Goal: Transaction & Acquisition: Purchase product/service

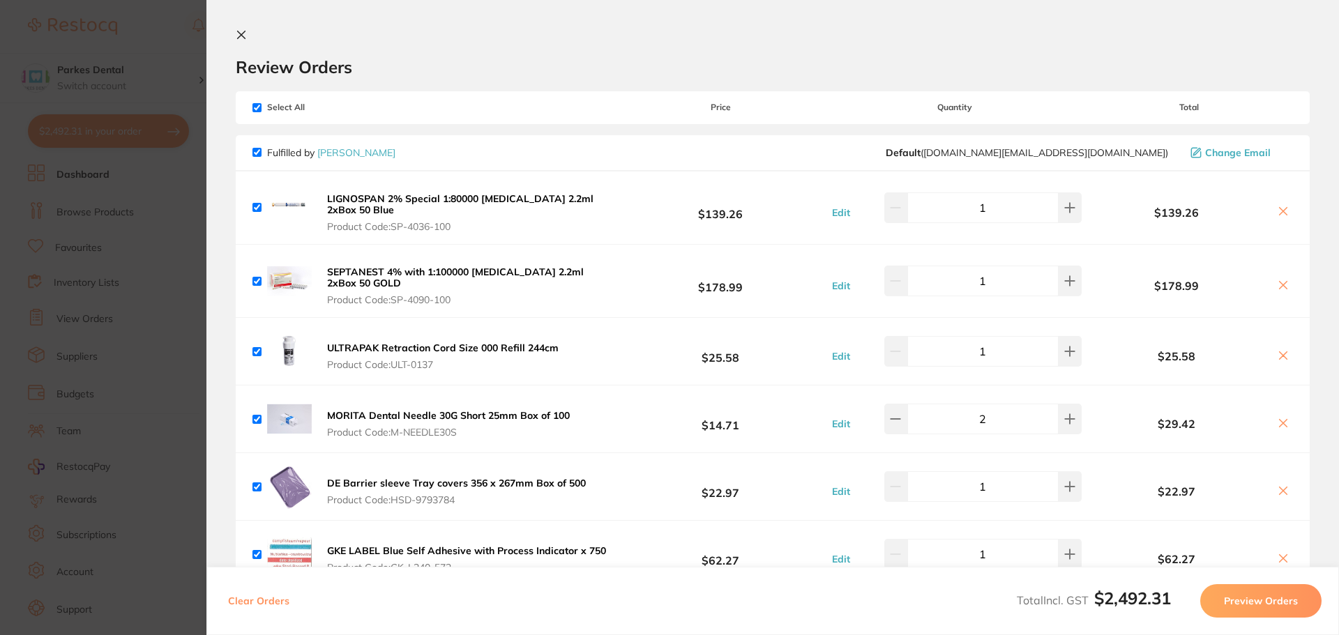
click at [237, 31] on icon at bounding box center [241, 34] width 11 height 11
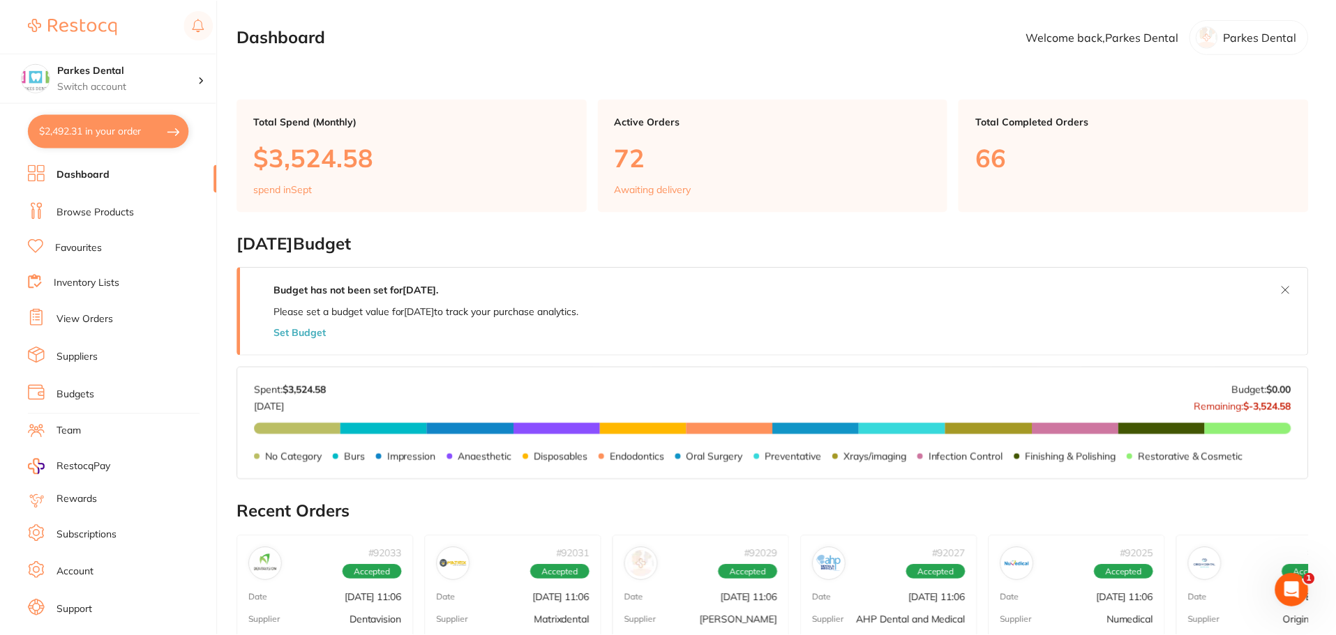
scroll to position [1, 0]
click at [91, 244] on link "Favourites" at bounding box center [78, 248] width 47 height 14
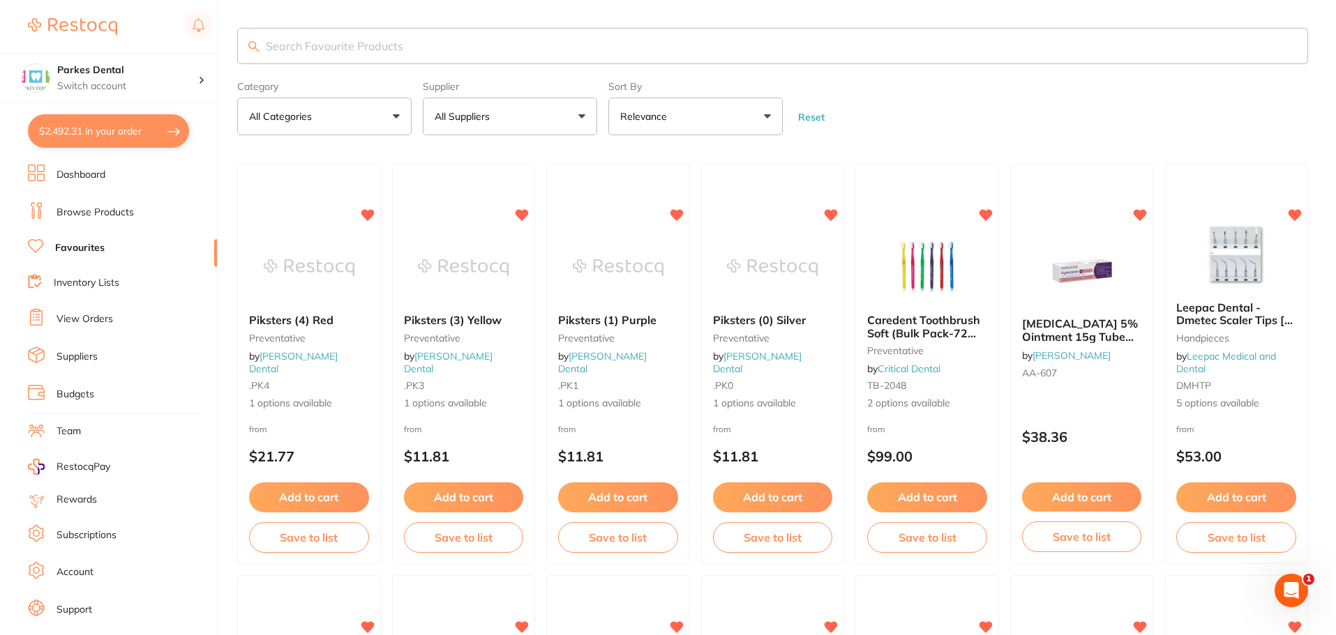
click at [334, 47] on input "search" at bounding box center [772, 46] width 1071 height 36
type input "glasses"
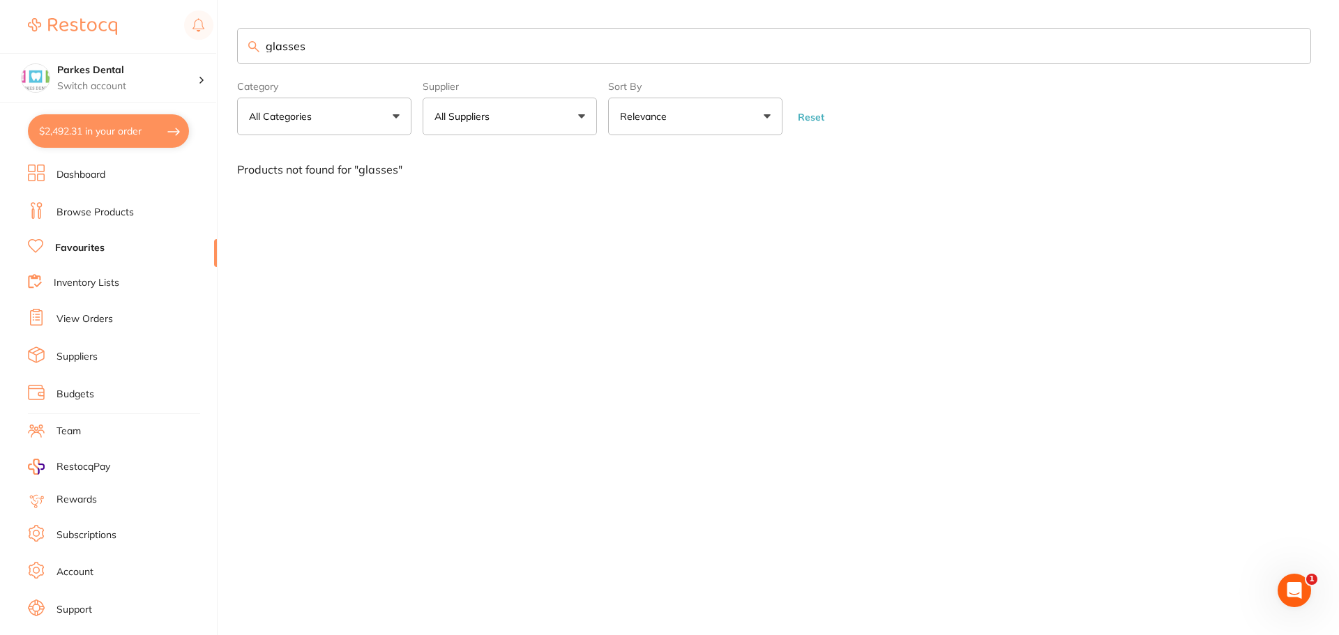
click at [86, 207] on link "Browse Products" at bounding box center [95, 213] width 77 height 14
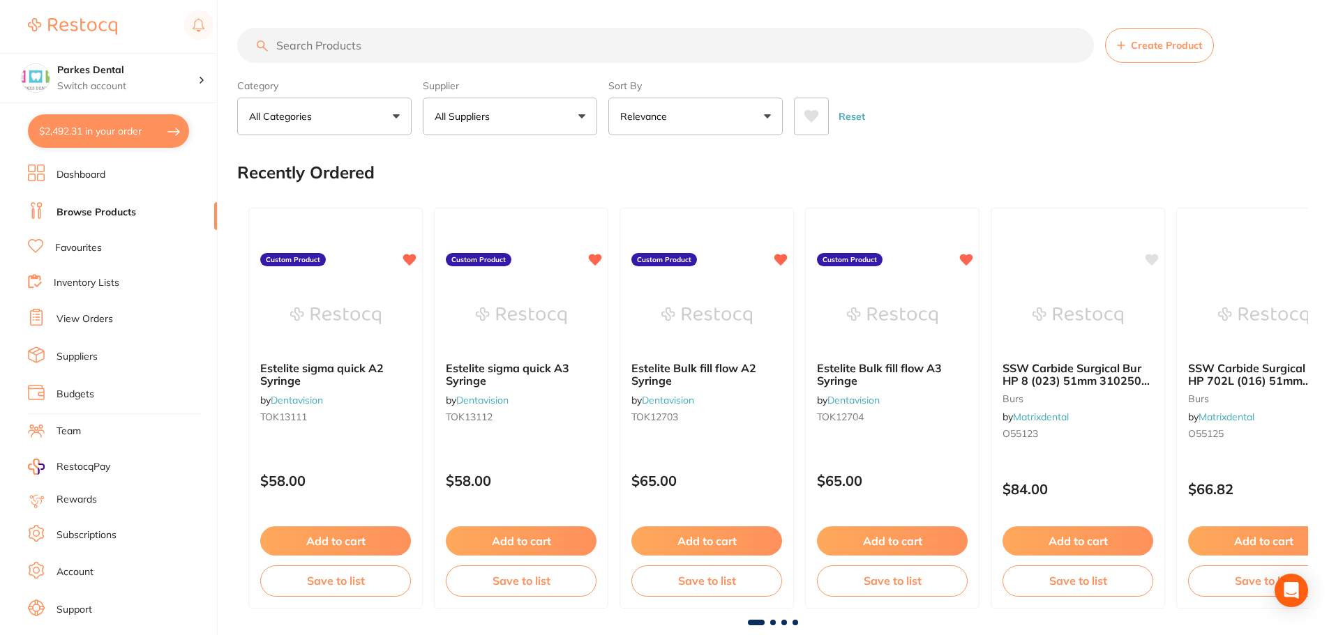
click at [305, 48] on input "search" at bounding box center [665, 45] width 857 height 35
type input "glasses"
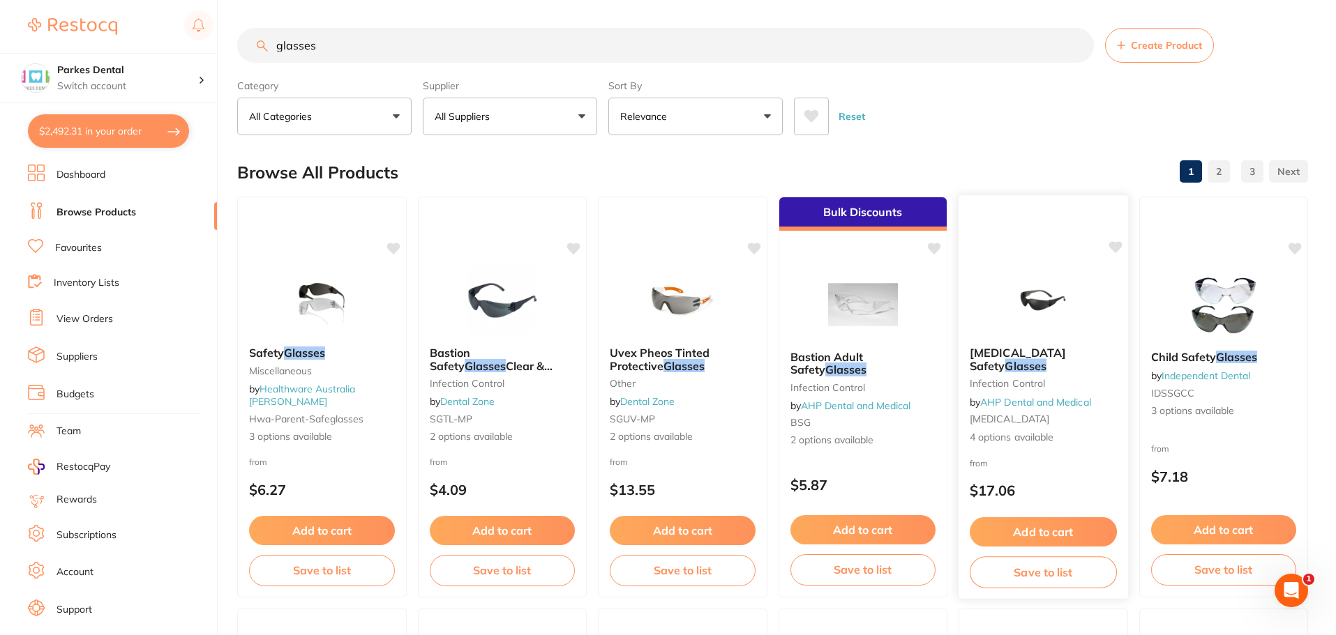
click at [1029, 430] on span "4 options available" at bounding box center [1043, 437] width 147 height 14
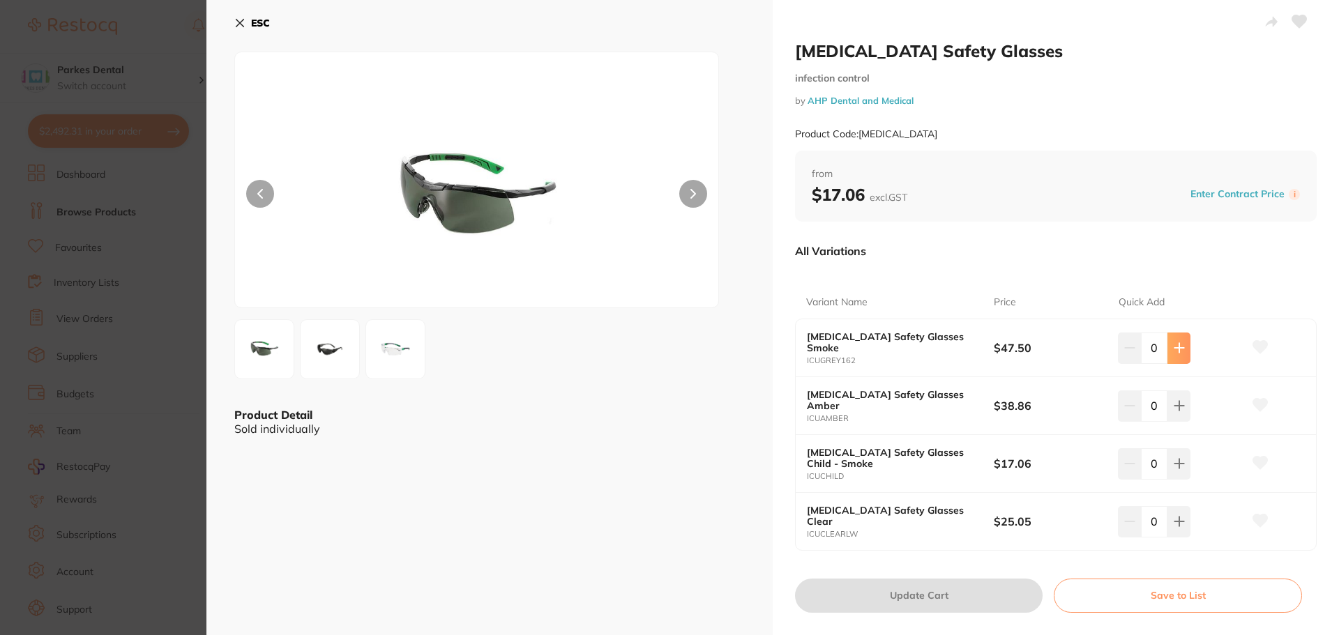
click at [1182, 348] on icon at bounding box center [1179, 348] width 9 height 9
type input "1"
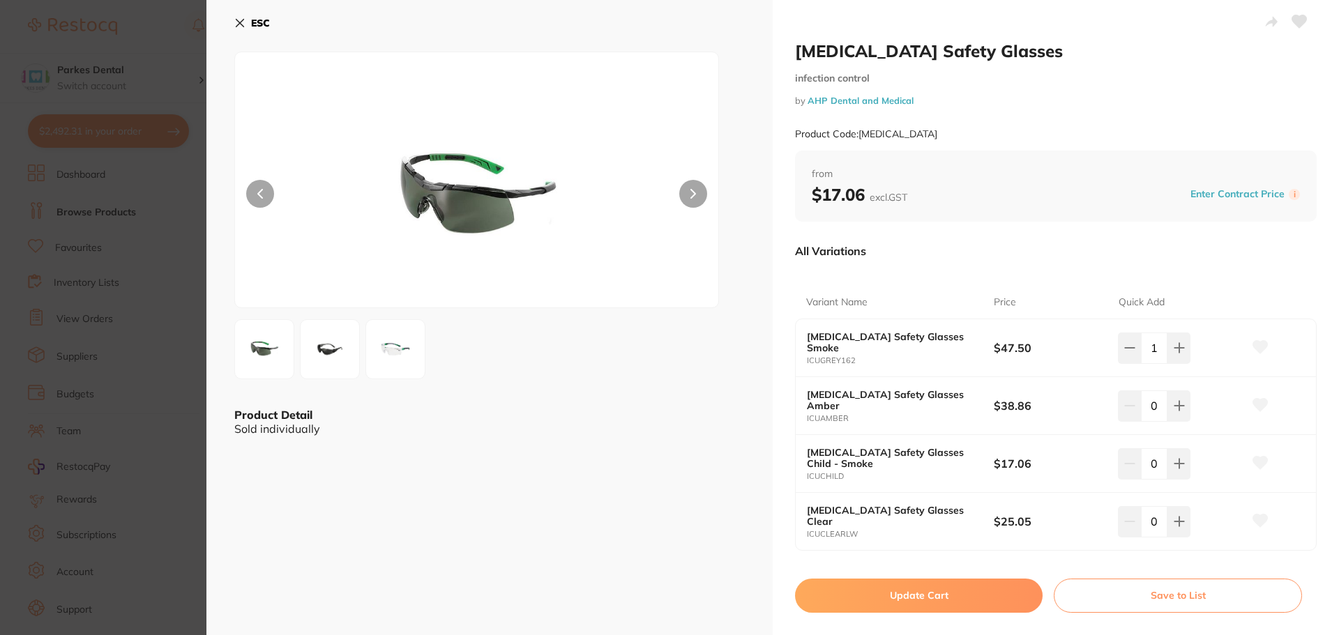
click at [322, 352] on img at bounding box center [330, 349] width 50 height 50
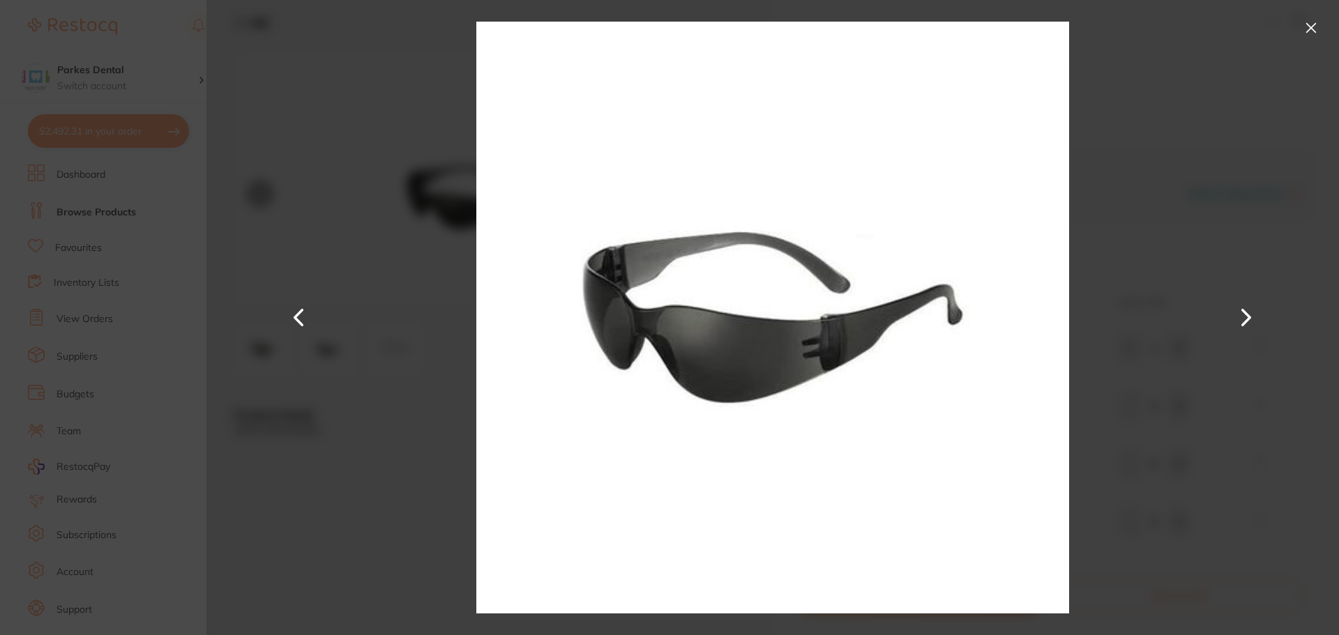
click at [1304, 29] on button at bounding box center [1311, 28] width 22 height 22
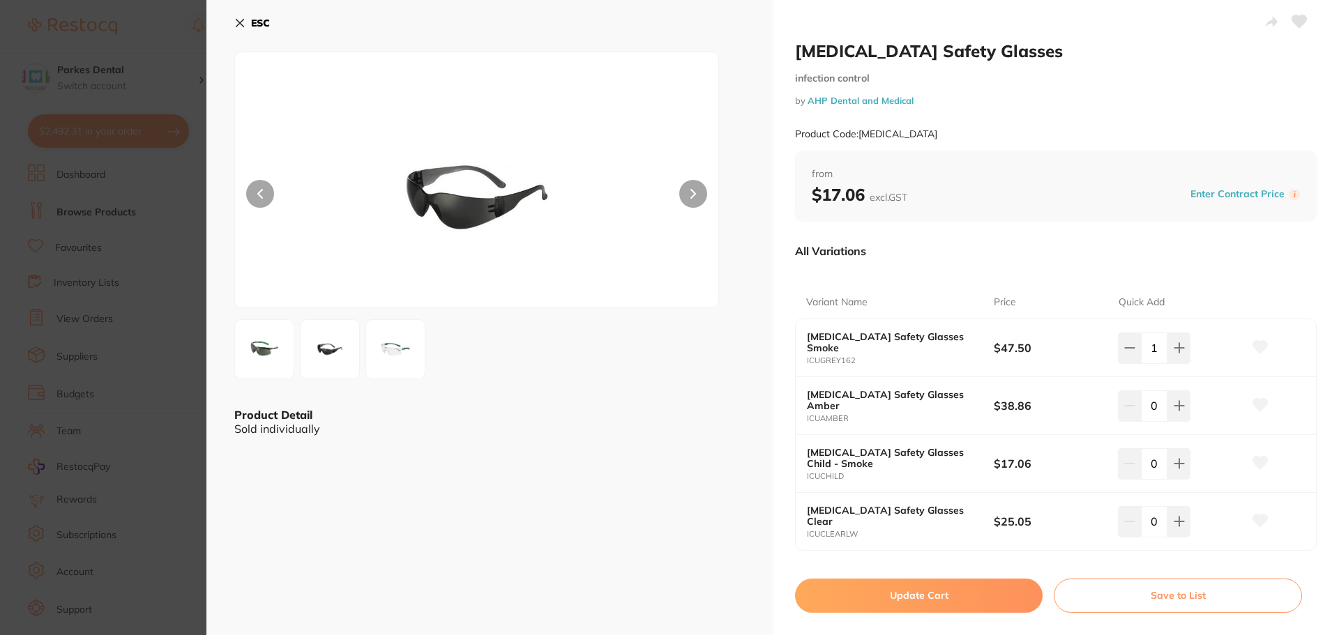
click at [265, 360] on img at bounding box center [264, 349] width 50 height 50
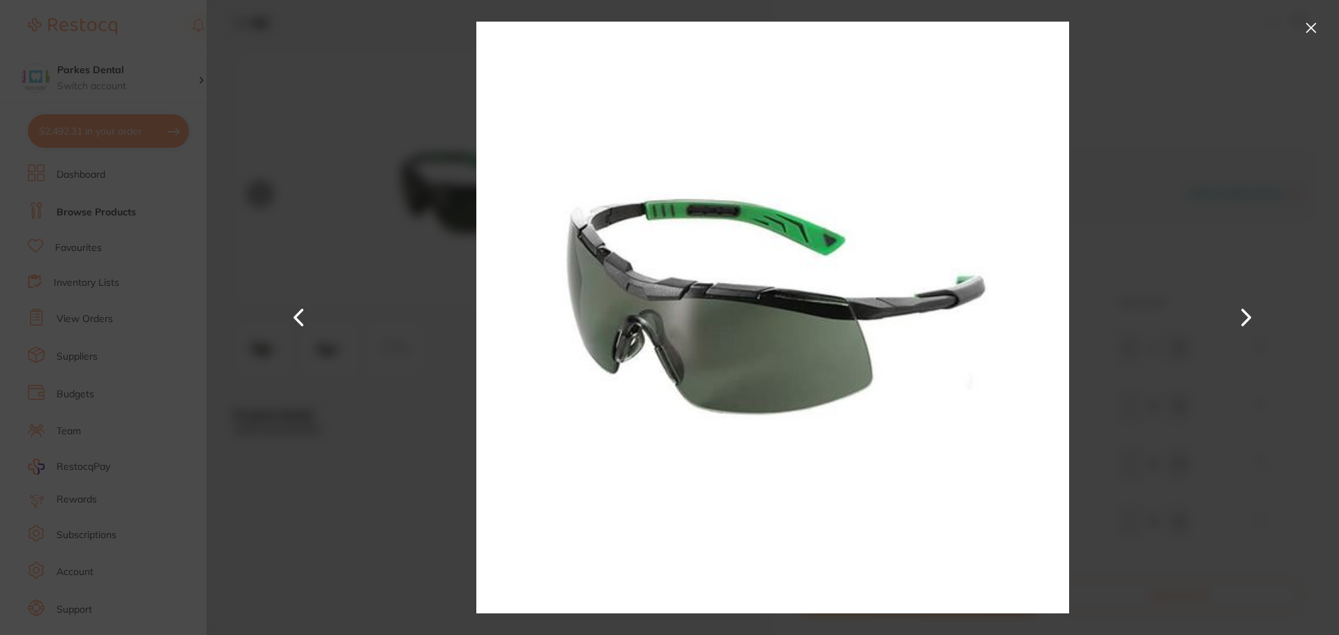
click at [1317, 26] on button at bounding box center [1311, 28] width 22 height 22
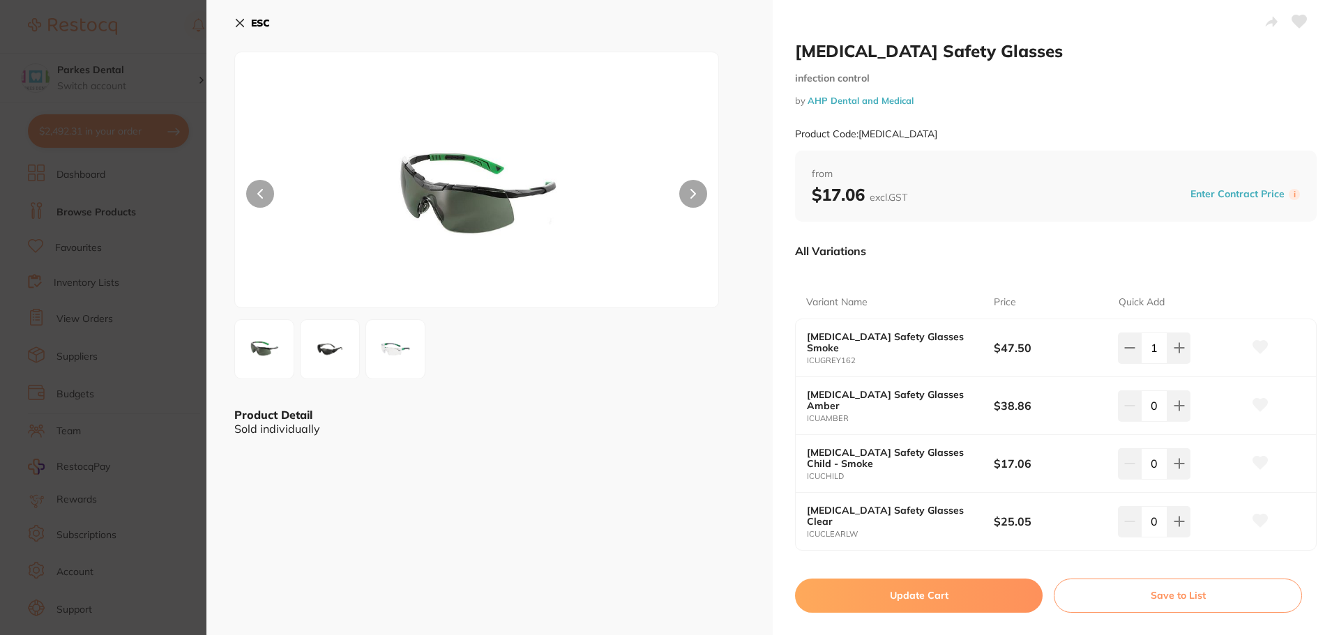
click at [910, 595] on button "Update Cart" at bounding box center [919, 595] width 248 height 33
checkbox input "false"
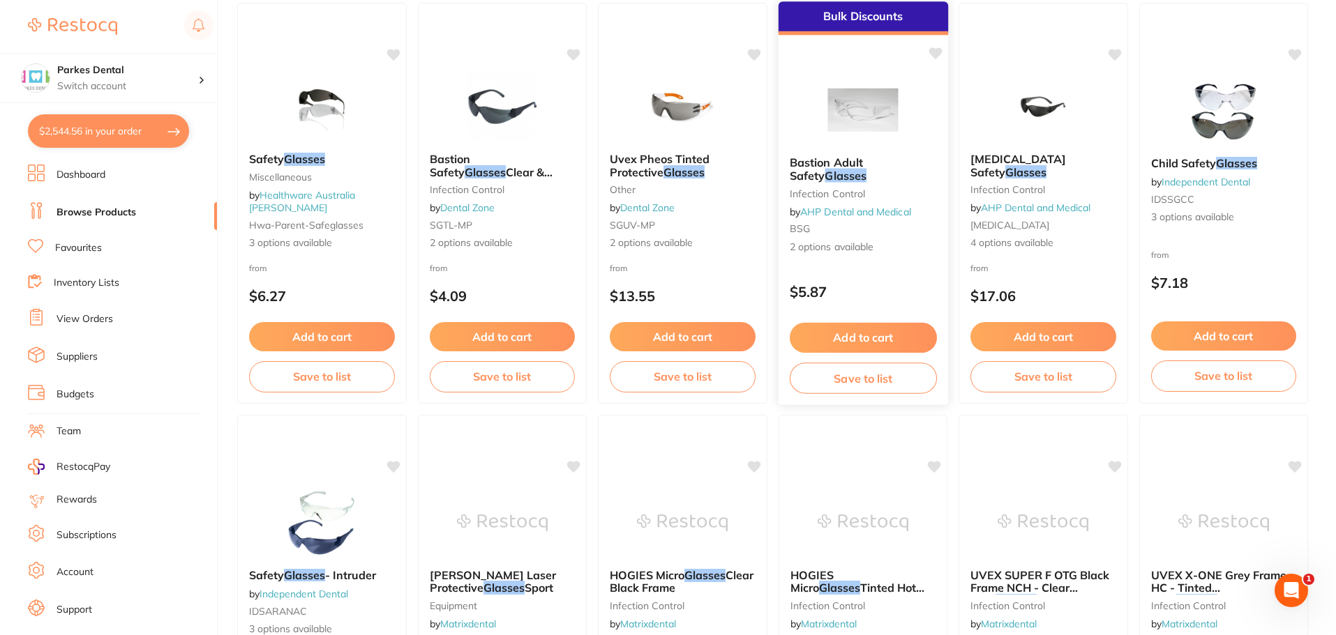
scroll to position [280, 0]
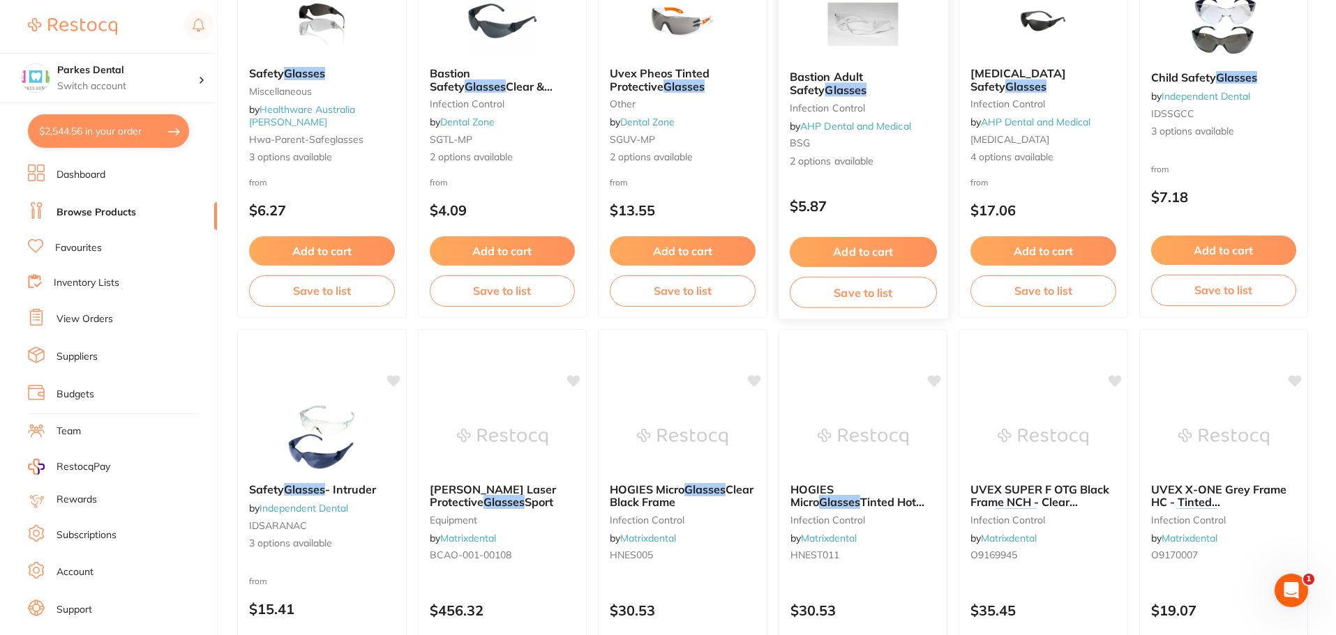
click at [854, 80] on span "Bastion Adult Safety" at bounding box center [825, 83] width 73 height 27
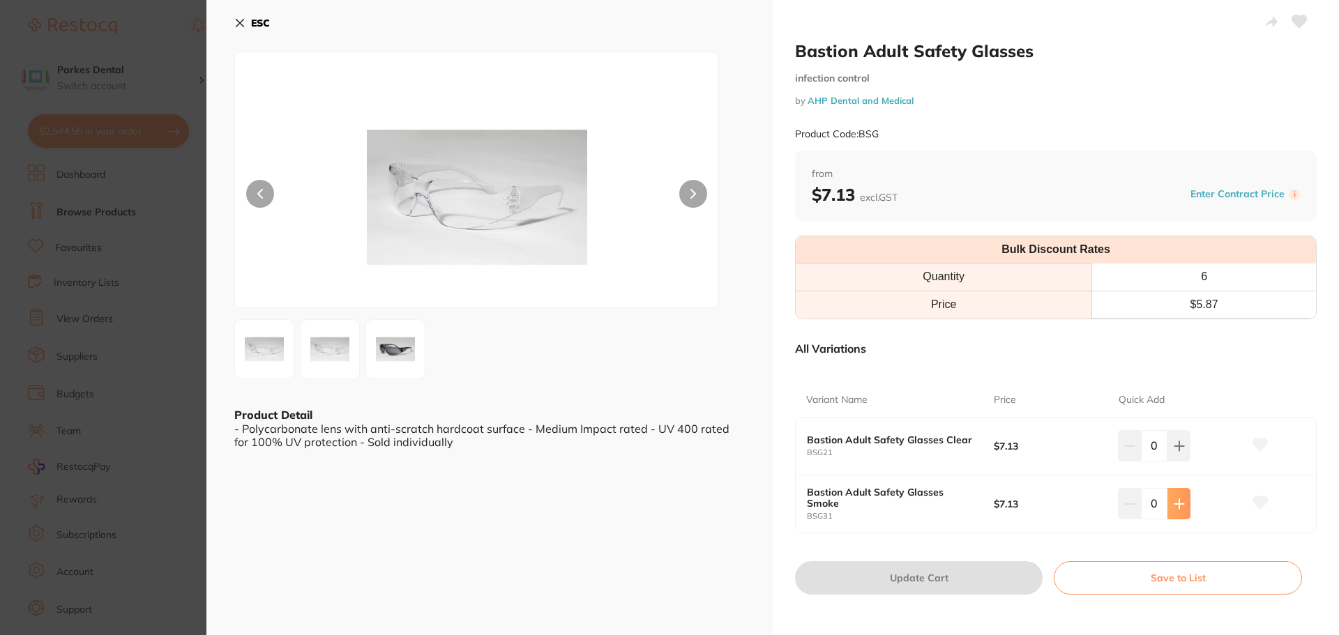
click at [1174, 506] on icon at bounding box center [1179, 504] width 11 height 11
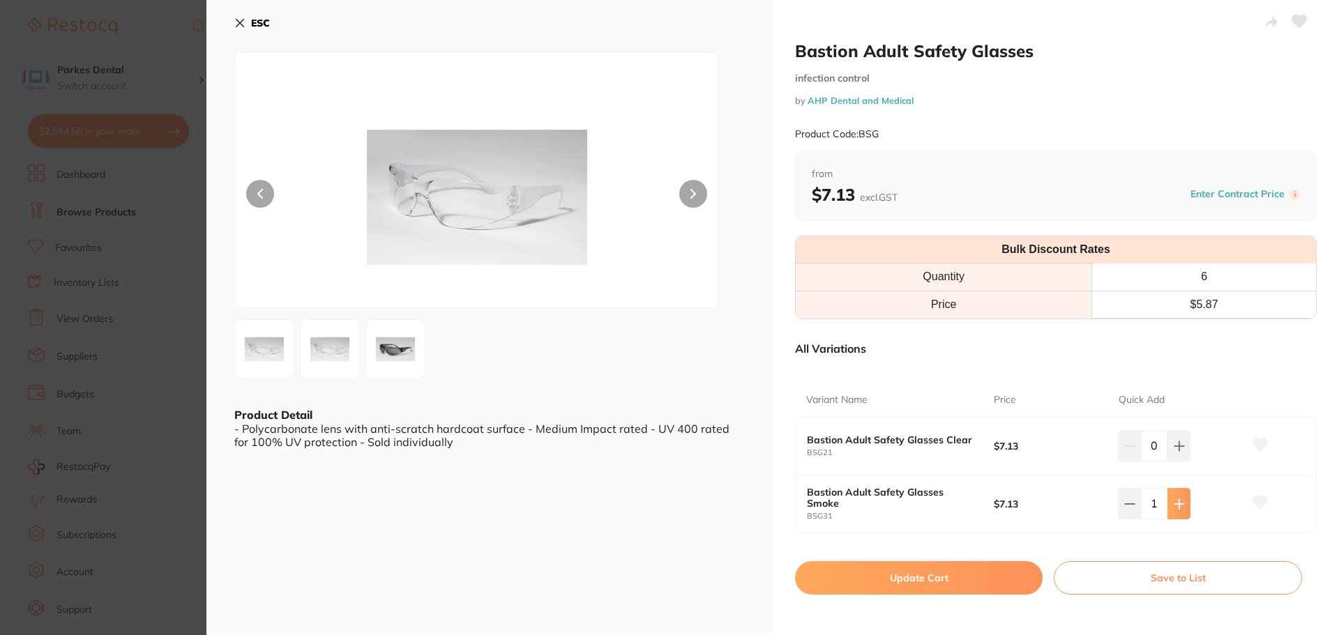
click at [1174, 506] on icon at bounding box center [1179, 504] width 11 height 11
type input "2"
click at [928, 573] on button "Update Cart" at bounding box center [919, 578] width 248 height 33
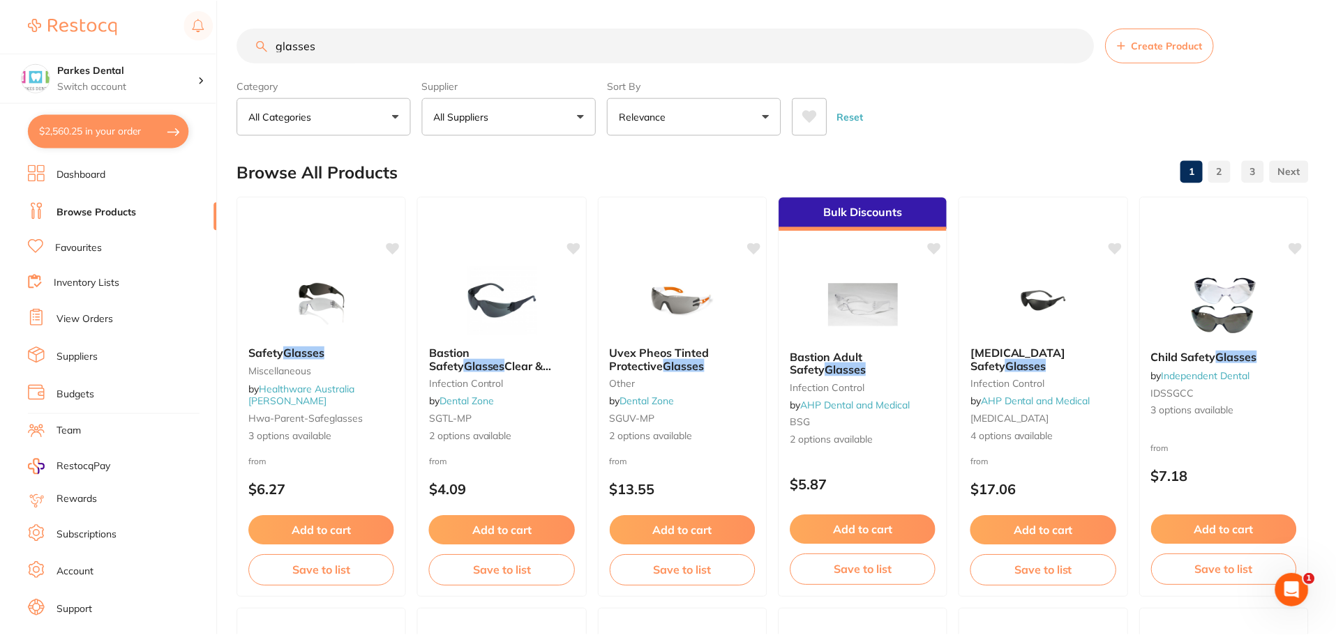
scroll to position [280, 0]
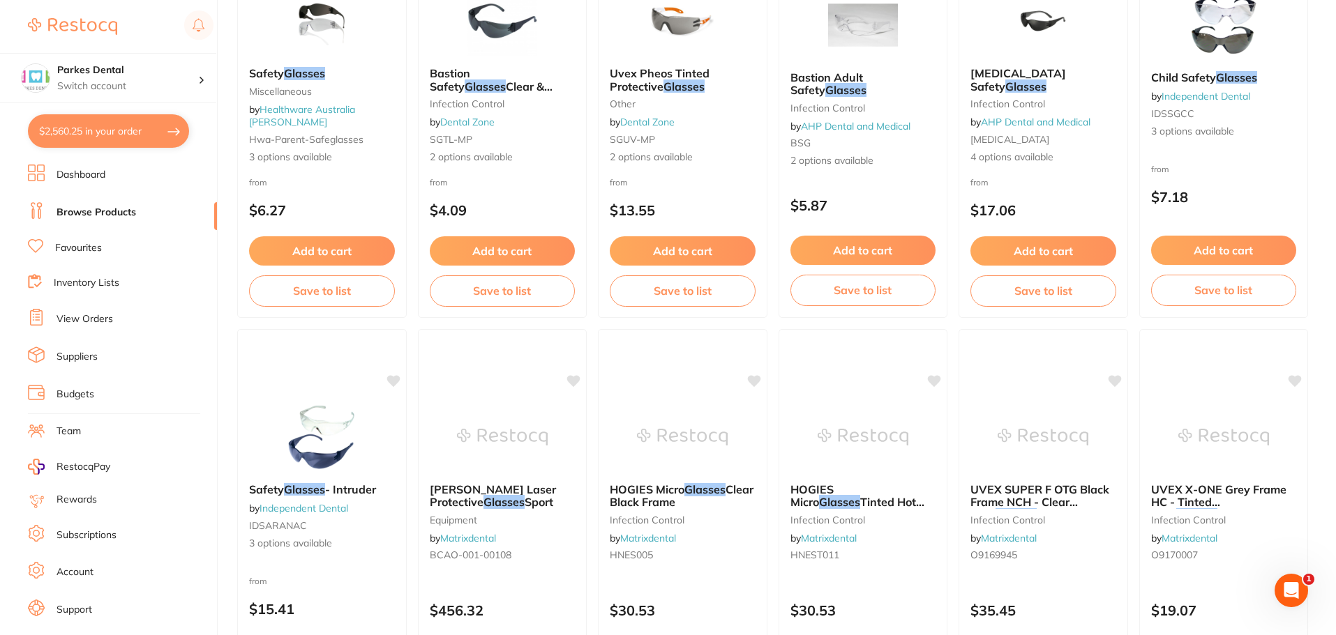
click at [110, 132] on button "$2,560.25 in your order" at bounding box center [108, 130] width 161 height 33
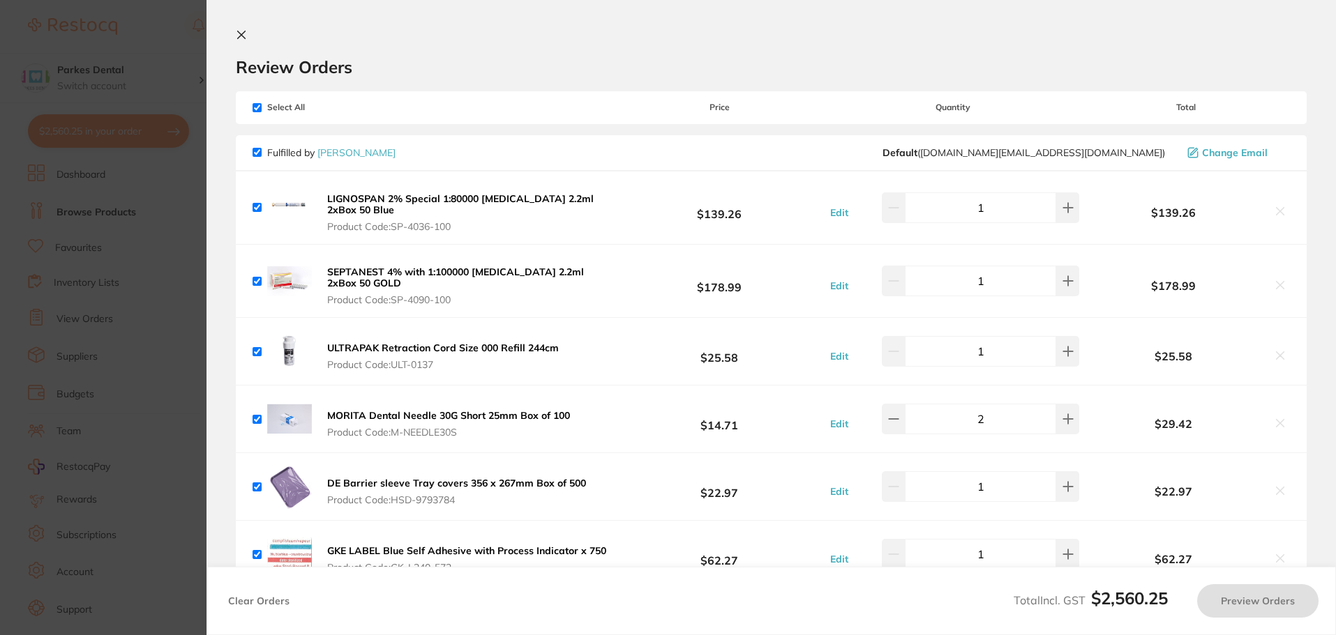
checkbox input "true"
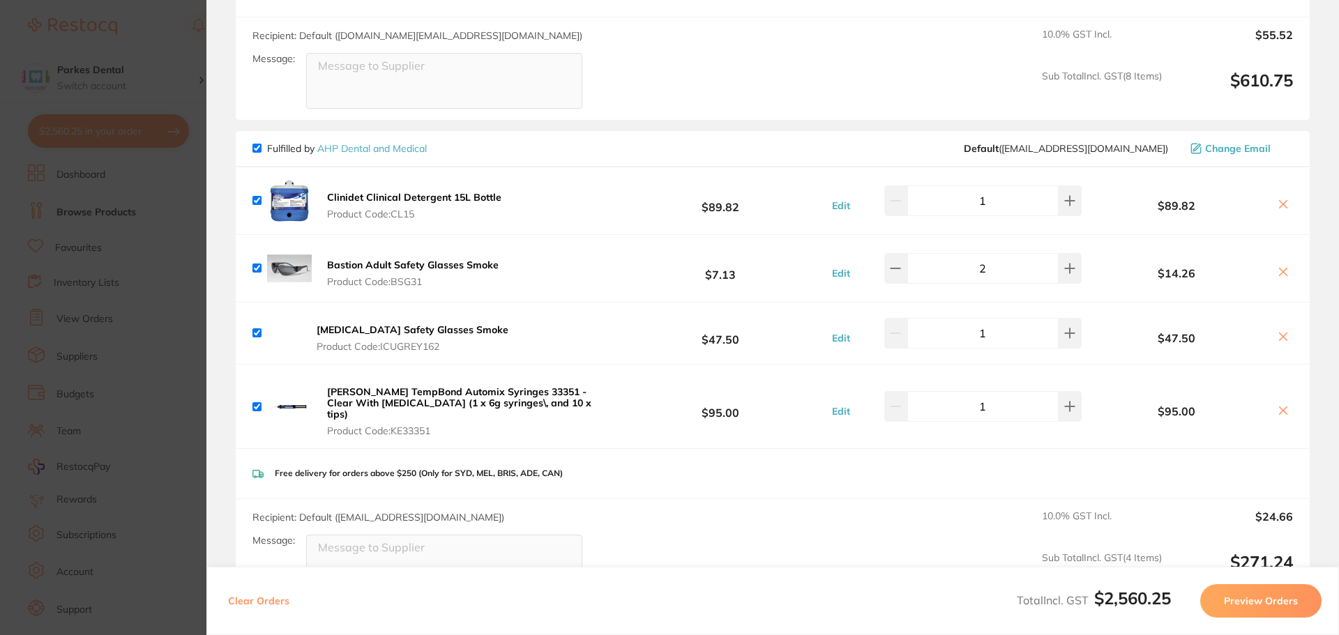
scroll to position [767, 0]
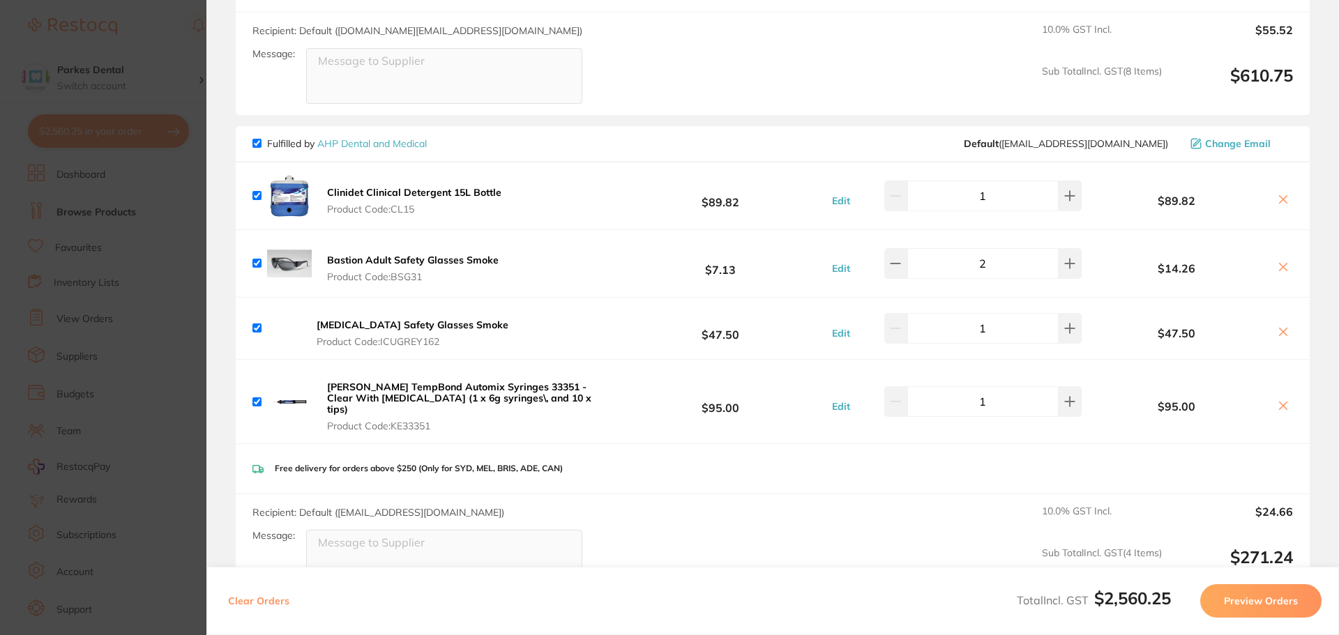
click at [1278, 329] on icon at bounding box center [1283, 331] width 11 height 11
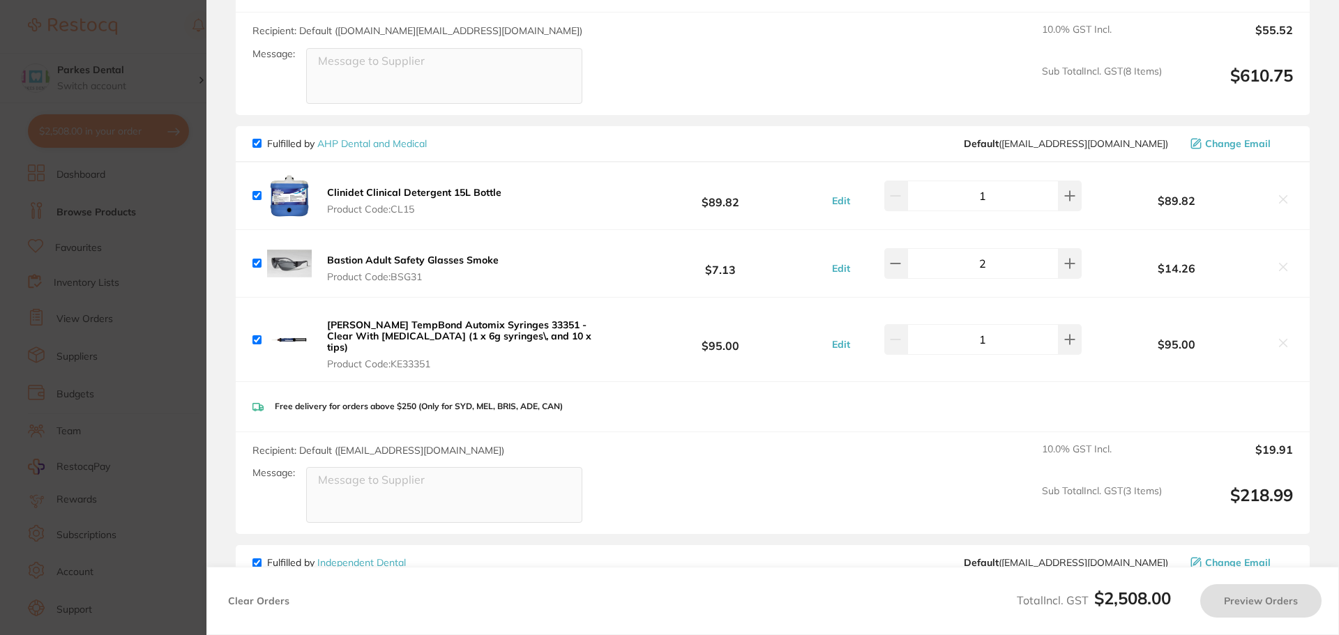
checkbox input "true"
